Goal: Navigation & Orientation: Go to known website

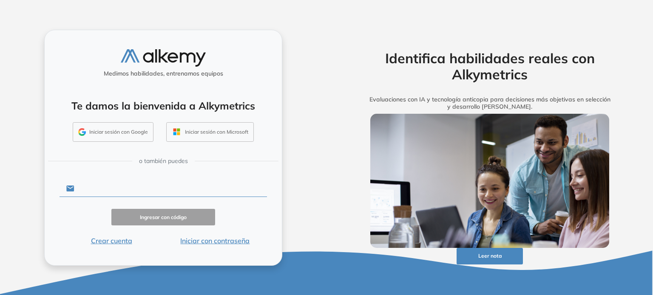
click at [172, 192] on input "text" at bounding box center [170, 189] width 193 height 16
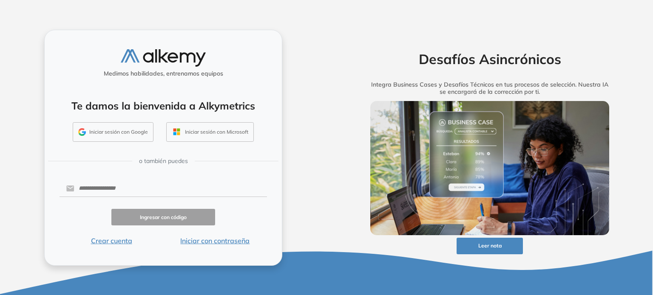
click at [196, 240] on button "Iniciar con contraseña" at bounding box center [215, 241] width 104 height 10
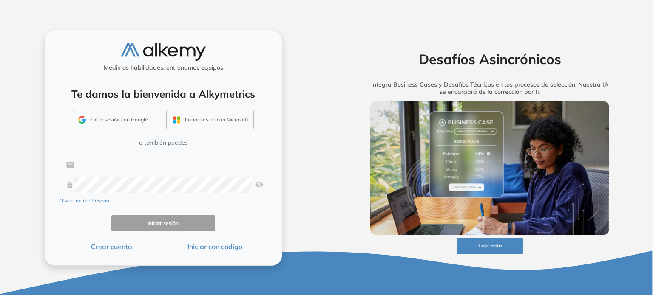
type input "**********"
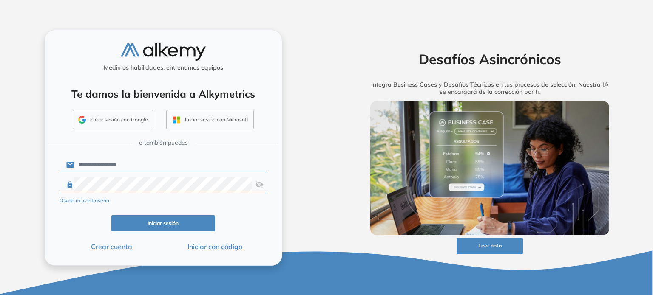
click at [193, 217] on button "Iniciar sesión" at bounding box center [163, 223] width 104 height 17
